Goal: Navigation & Orientation: Go to known website

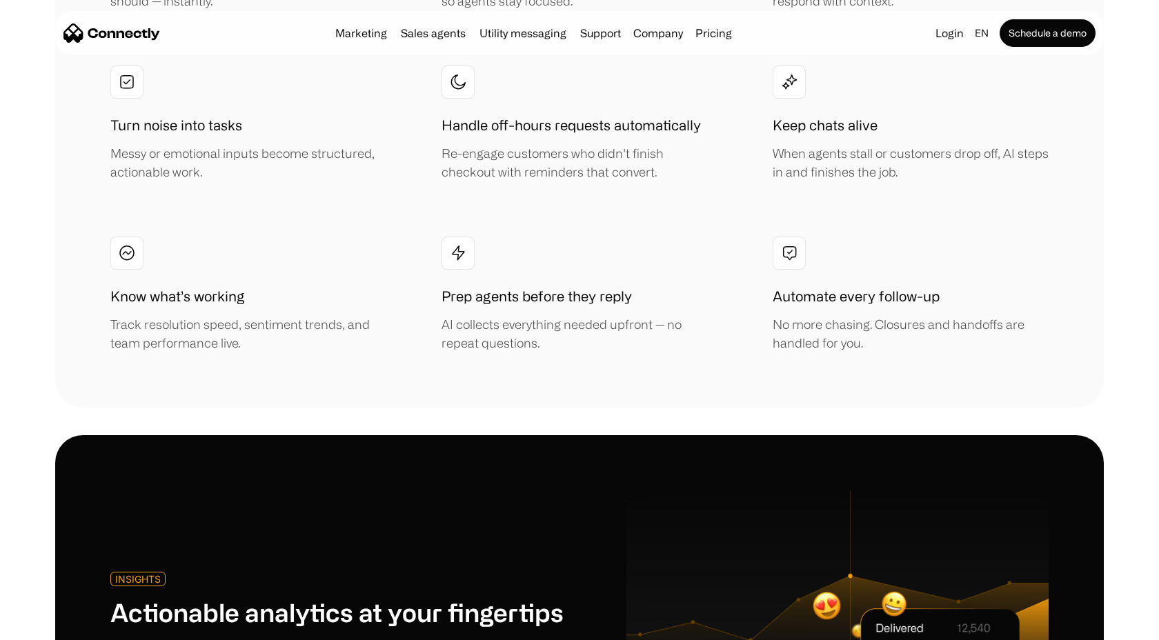
scroll to position [3074, 0]
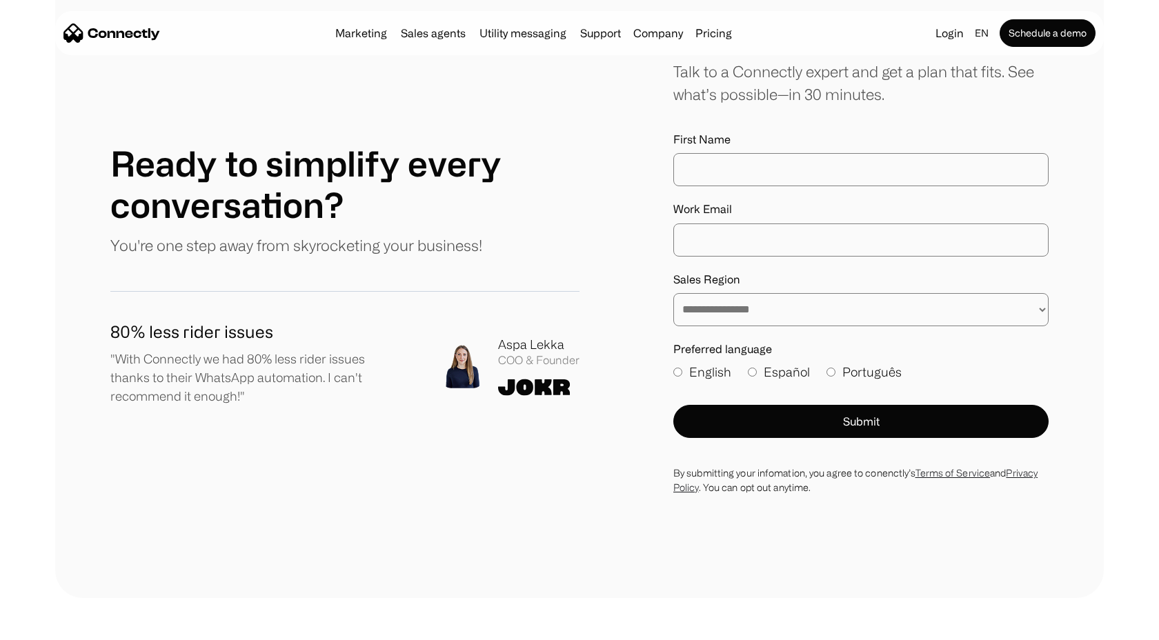
scroll to position [7465, 0]
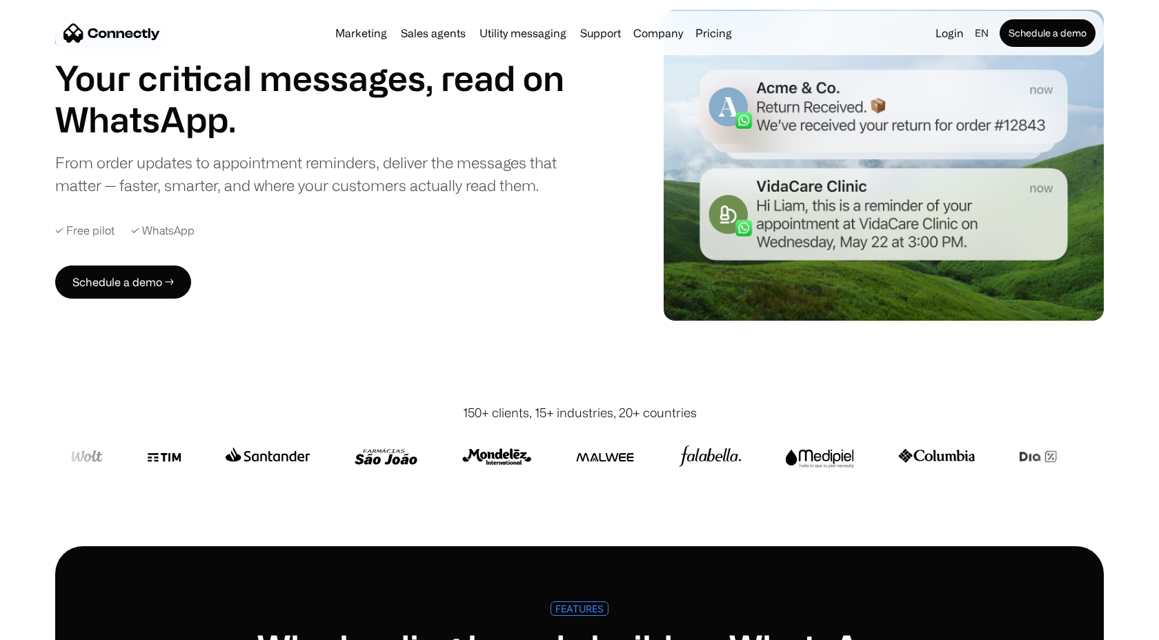
scroll to position [100, 0]
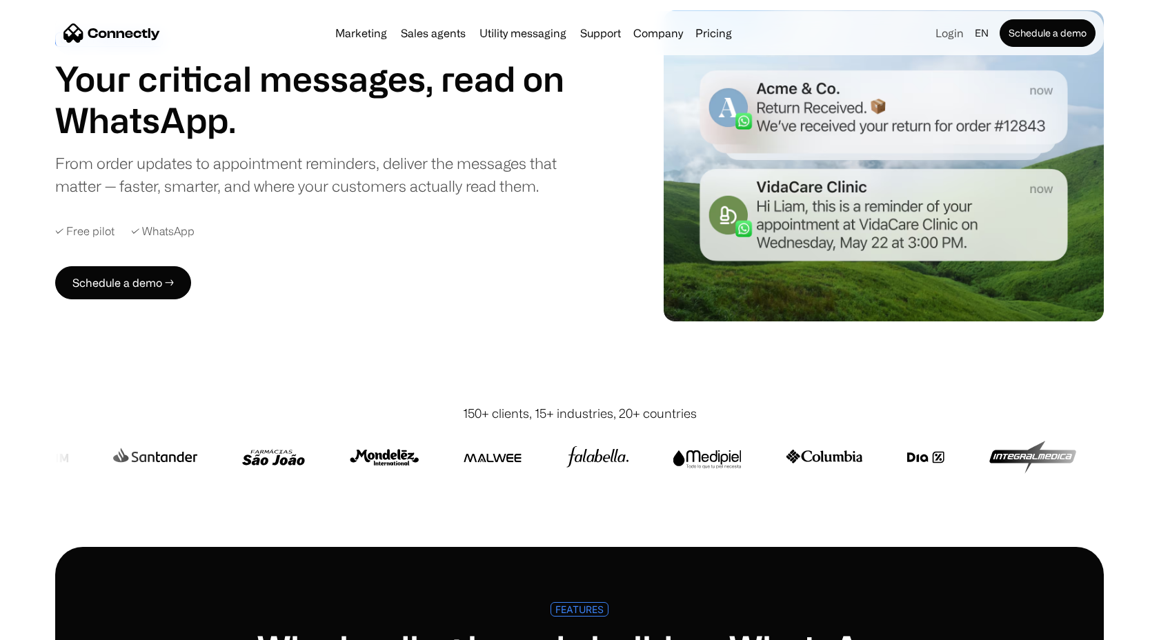
click at [943, 29] on link "Login" at bounding box center [949, 32] width 39 height 19
